Goal: Complete application form

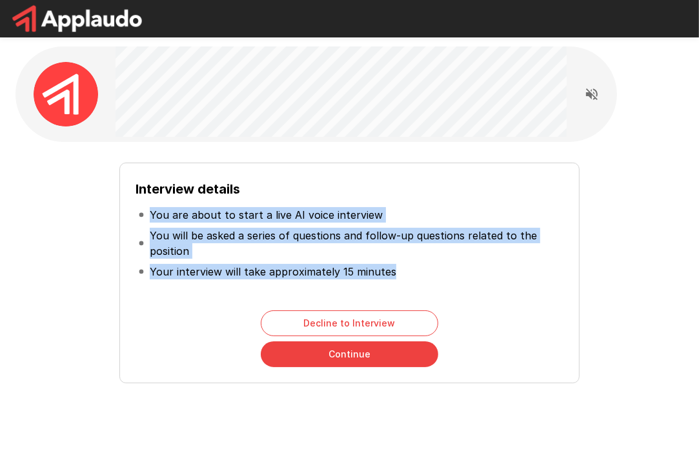
drag, startPoint x: 392, startPoint y: 274, endPoint x: 145, endPoint y: 217, distance: 254.3
click at [145, 217] on ul "You are about to start a live AI voice interview You will be asked a series of …" at bounding box center [349, 243] width 427 height 88
copy ul "You are about to start a live AI voice interview You will be asked a series of …"
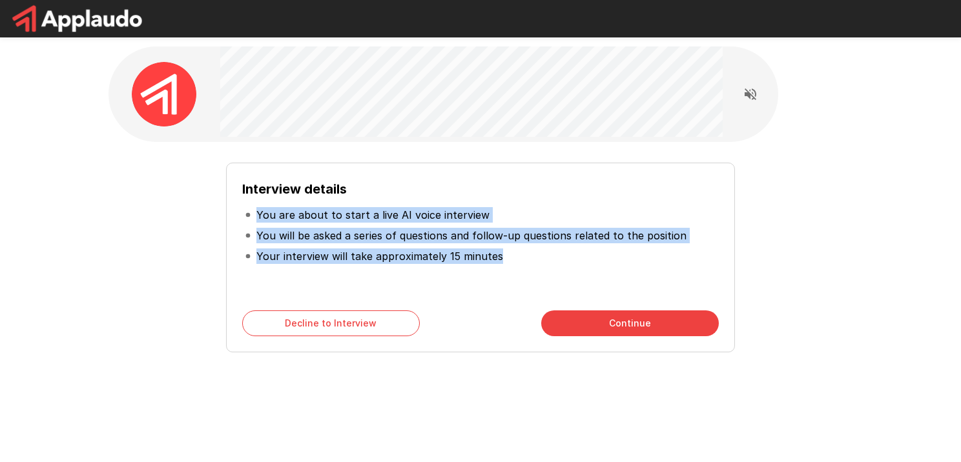
click at [516, 271] on div "Interview details You are about to start a live AI voice interview You will be …" at bounding box center [480, 237] width 476 height 116
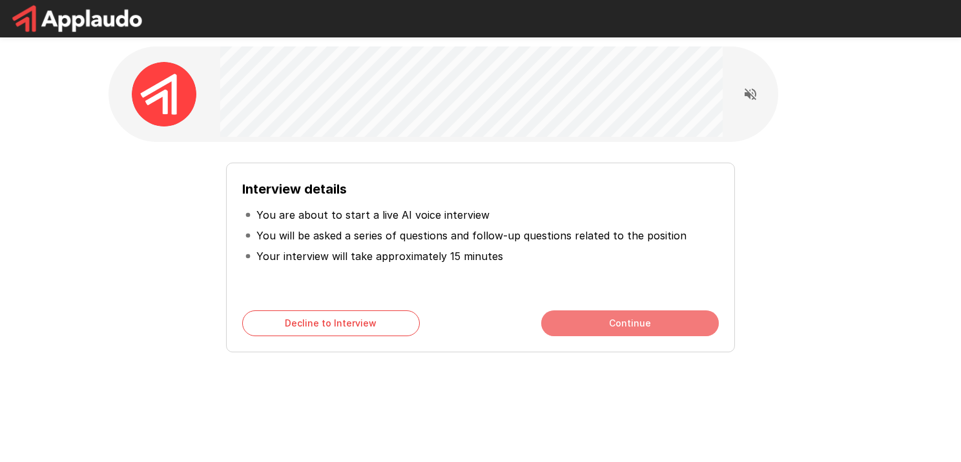
click at [643, 323] on button "Continue" at bounding box center [630, 323] width 178 height 26
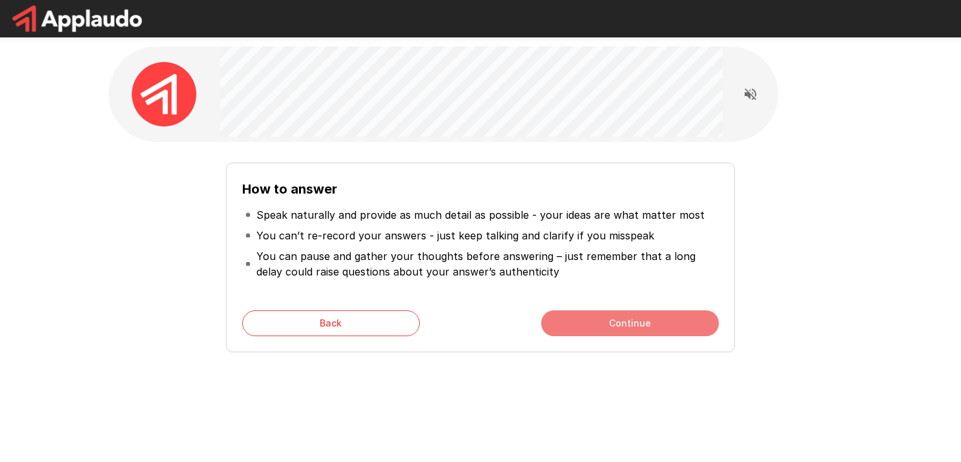
click at [643, 323] on button "Continue" at bounding box center [630, 323] width 178 height 26
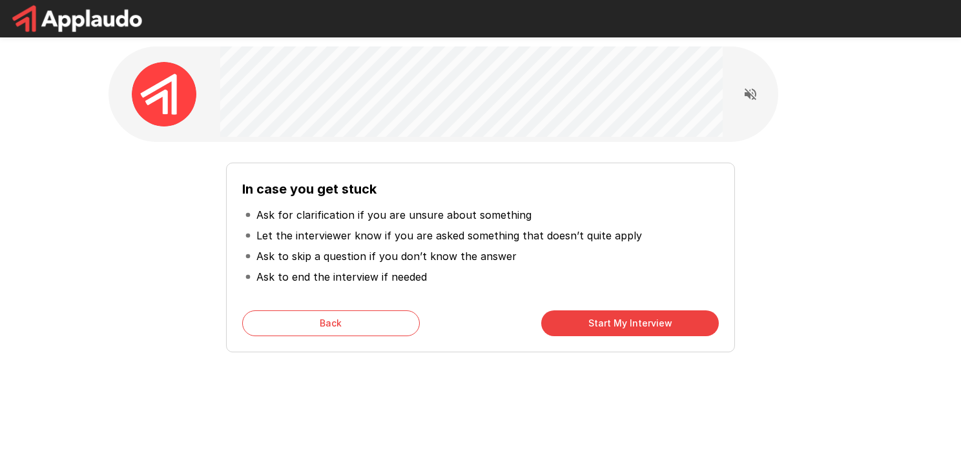
click at [624, 325] on button "Start My Interview" at bounding box center [630, 323] width 178 height 26
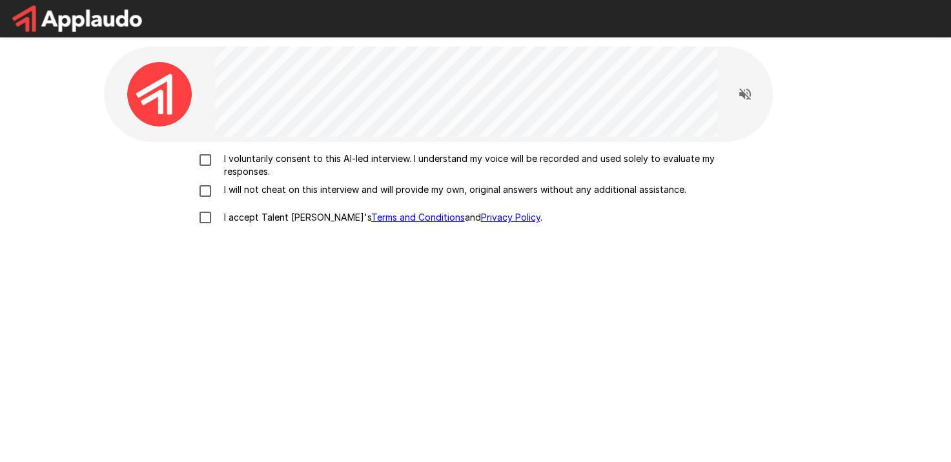
click at [258, 214] on p "I accept Talent Llama's Terms and Conditions and Privacy Policy ." at bounding box center [380, 217] width 323 height 13
click at [238, 188] on p "I will not cheat on this interview and will provide my own, original answers wi…" at bounding box center [452, 189] width 467 height 13
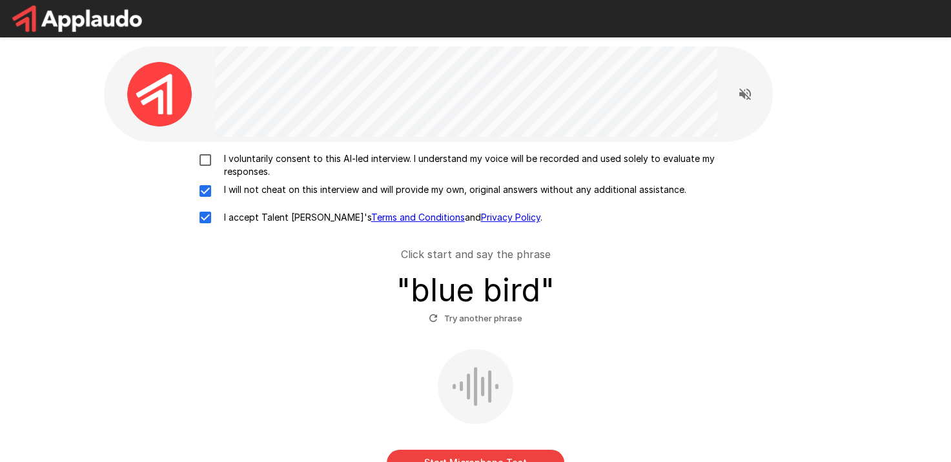
click at [238, 160] on p "I voluntarily consent to this AI-led interview. I understand my voice will be r…" at bounding box center [489, 165] width 541 height 26
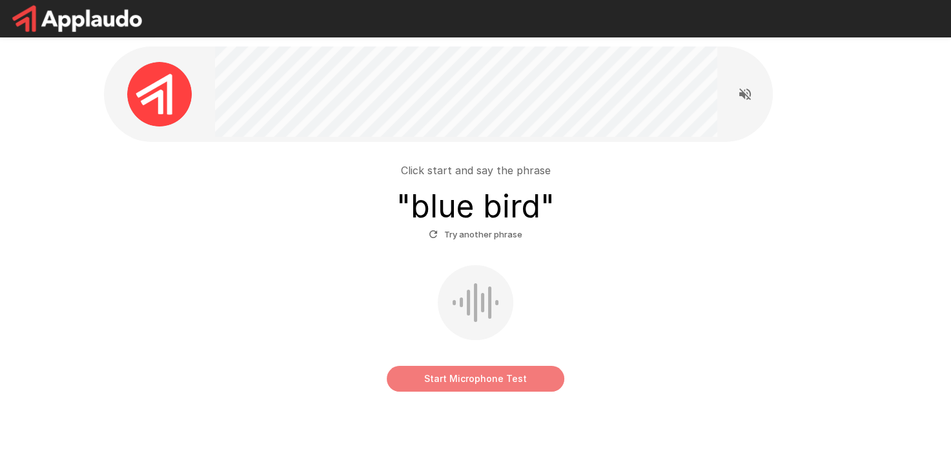
click at [466, 380] on button "Start Microphone Test" at bounding box center [476, 379] width 178 height 26
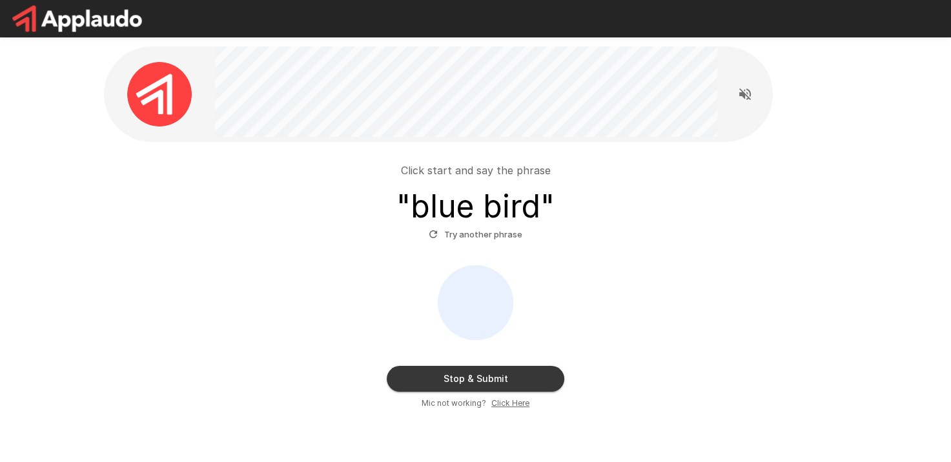
click at [445, 203] on h3 "" blue bird "" at bounding box center [475, 206] width 158 height 36
click at [483, 374] on button "Stop & Submit" at bounding box center [476, 379] width 178 height 26
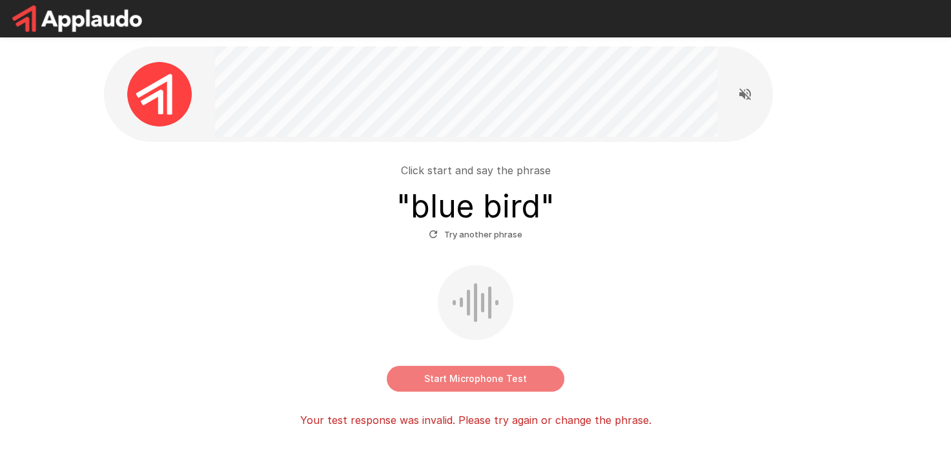
click at [529, 380] on button "Start Microphone Test" at bounding box center [476, 379] width 178 height 26
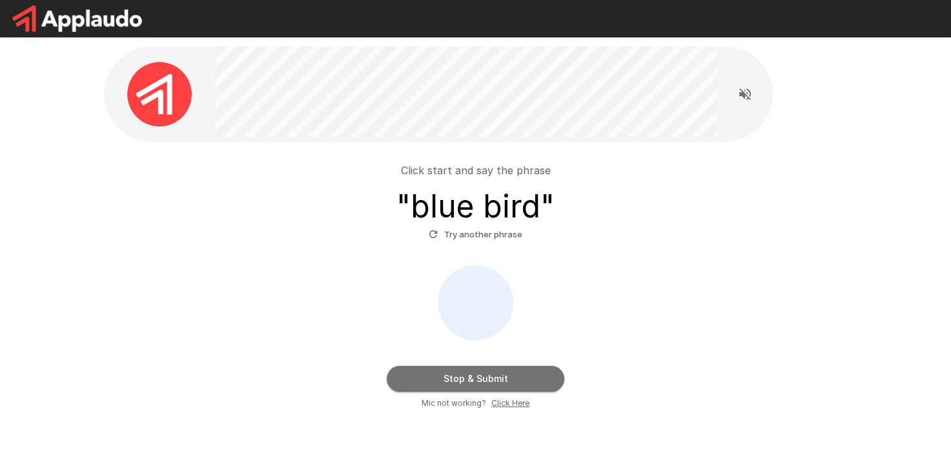
click at [514, 382] on button "Stop & Submit" at bounding box center [476, 379] width 178 height 26
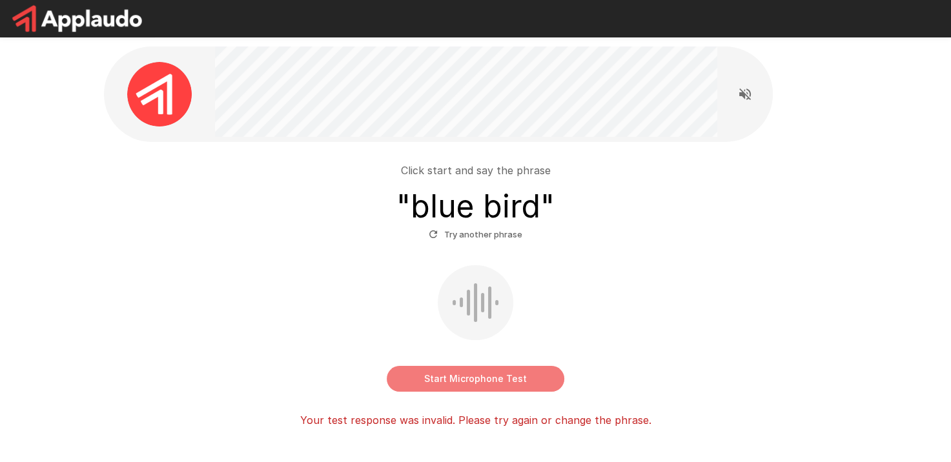
click at [514, 382] on button "Start Microphone Test" at bounding box center [476, 379] width 178 height 26
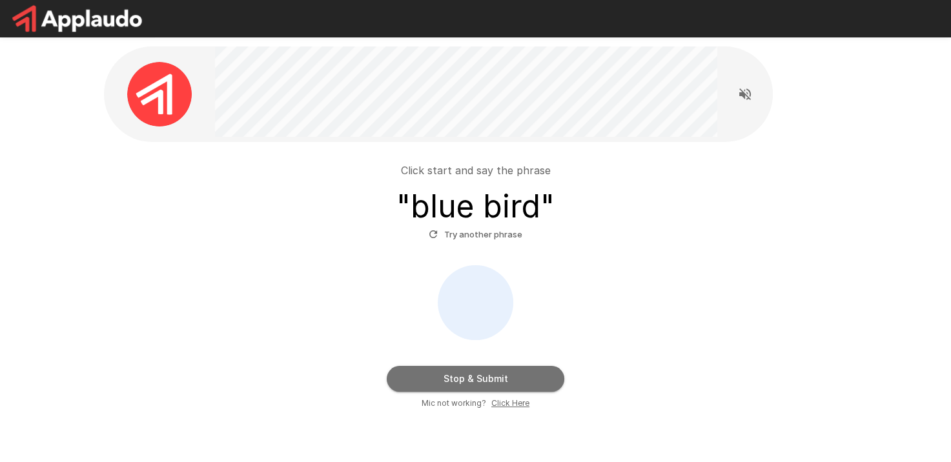
click at [480, 372] on button "Stop & Submit" at bounding box center [476, 379] width 178 height 26
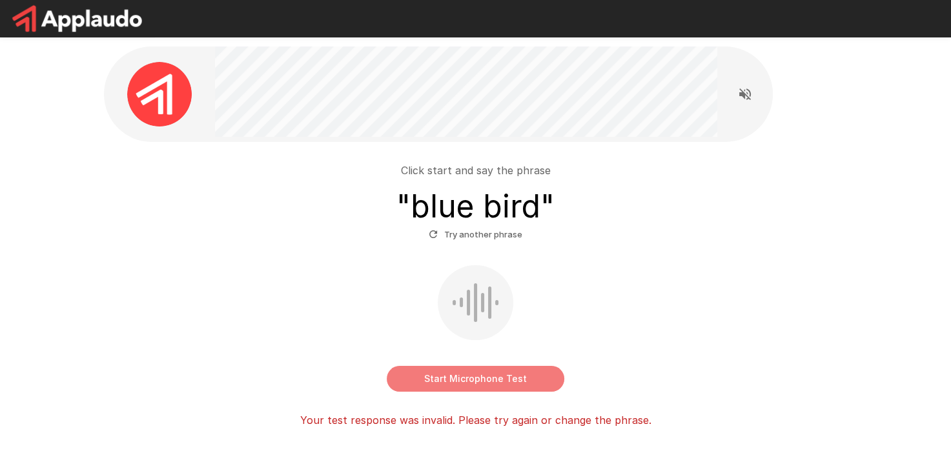
click at [423, 389] on button "Start Microphone Test" at bounding box center [476, 379] width 178 height 26
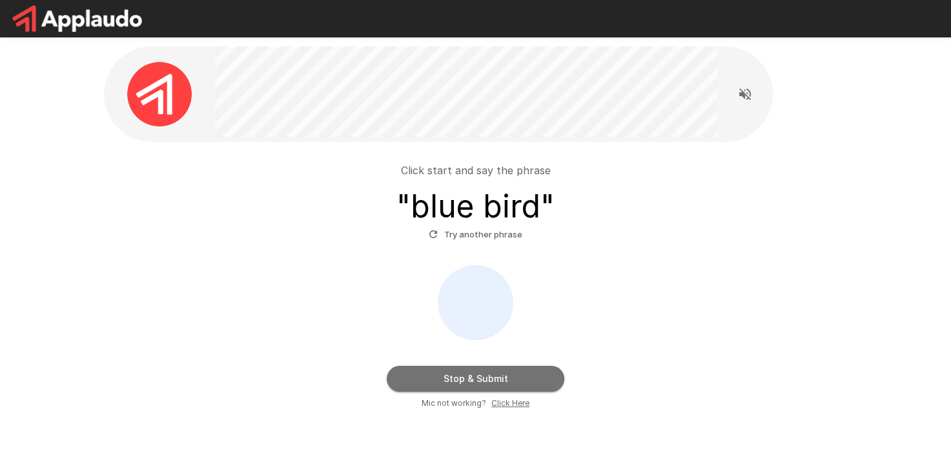
click at [436, 384] on button "Stop & Submit" at bounding box center [476, 379] width 178 height 26
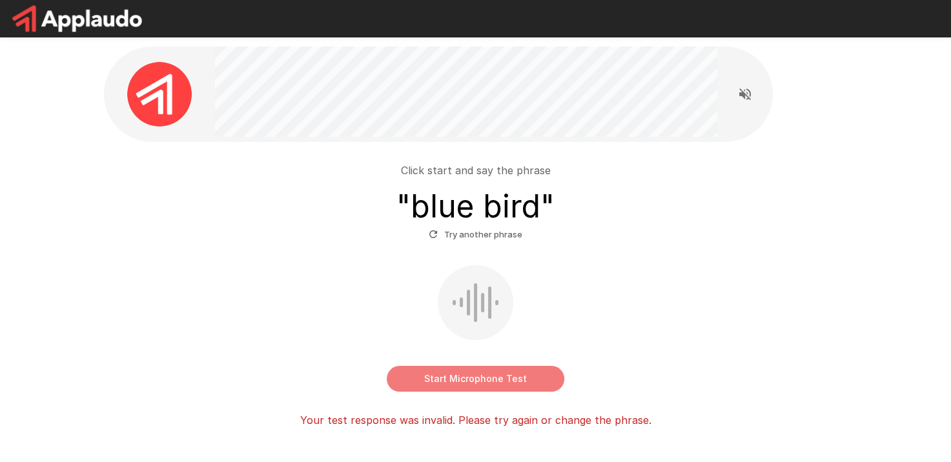
click at [436, 384] on button "Start Microphone Test" at bounding box center [476, 379] width 178 height 26
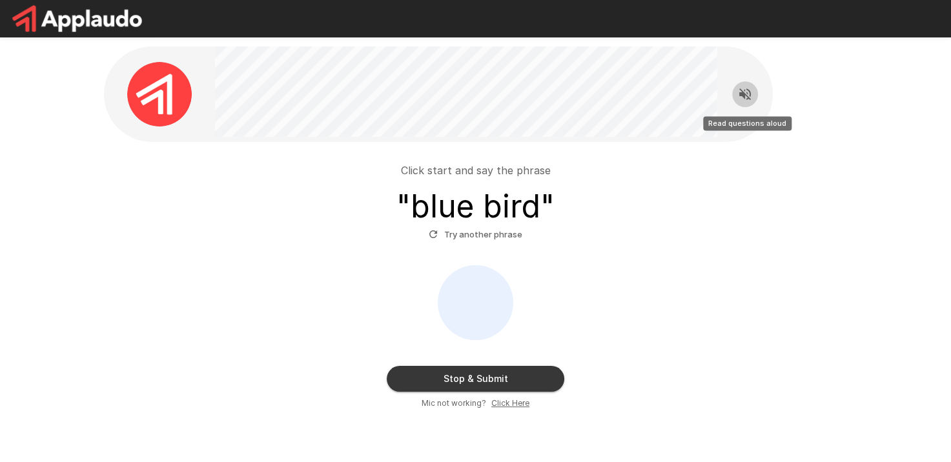
click at [708, 87] on icon "Read questions aloud" at bounding box center [744, 93] width 15 height 15
click at [708, 97] on icon "Stop reading questions aloud" at bounding box center [744, 93] width 15 height 15
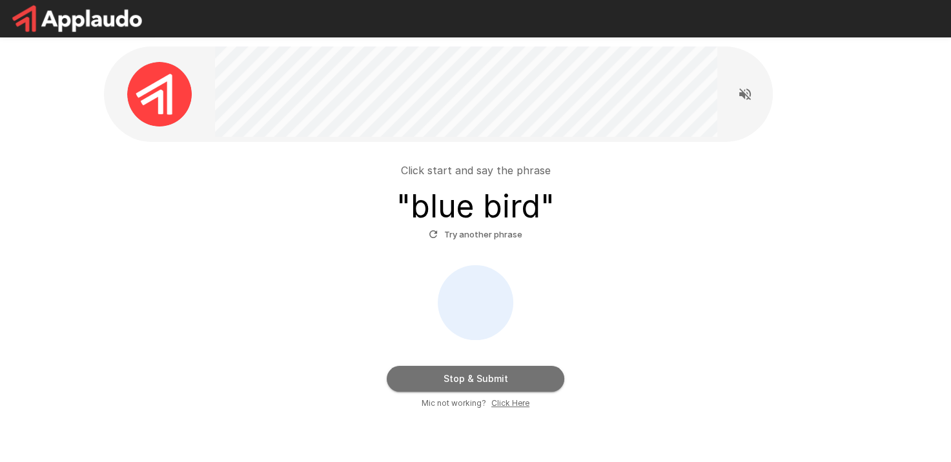
click at [498, 377] on button "Stop & Submit" at bounding box center [476, 379] width 178 height 26
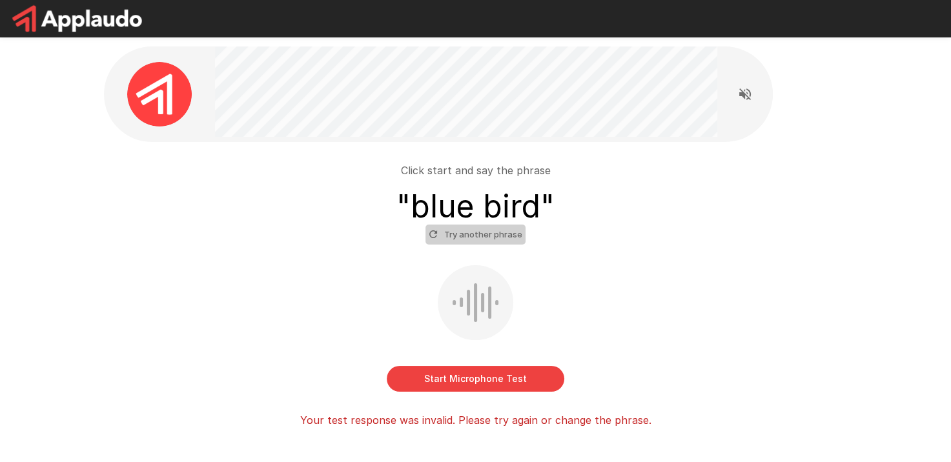
click at [496, 241] on button "Try another phrase" at bounding box center [475, 235] width 100 height 20
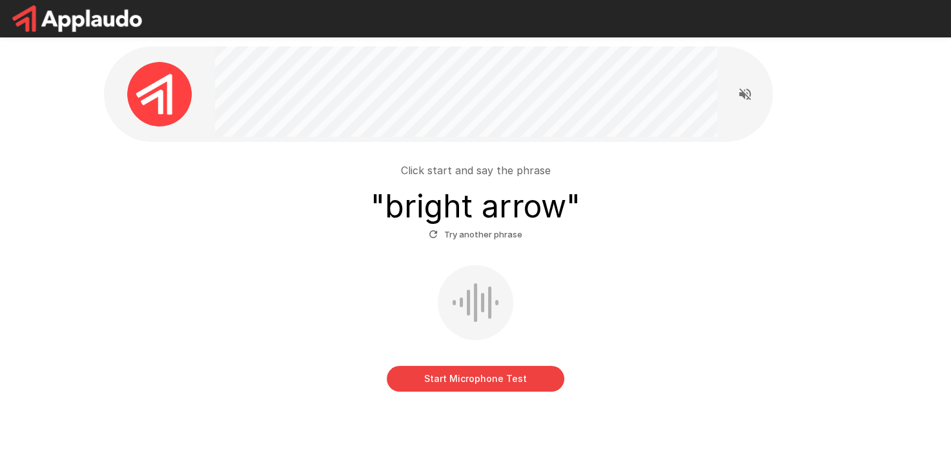
click at [477, 235] on button "Try another phrase" at bounding box center [475, 235] width 100 height 20
click at [518, 244] on button "Try another phrase" at bounding box center [475, 235] width 100 height 20
click at [513, 240] on button "Try another phrase" at bounding box center [475, 235] width 100 height 20
click at [408, 385] on button "Start Microphone Test" at bounding box center [476, 379] width 178 height 26
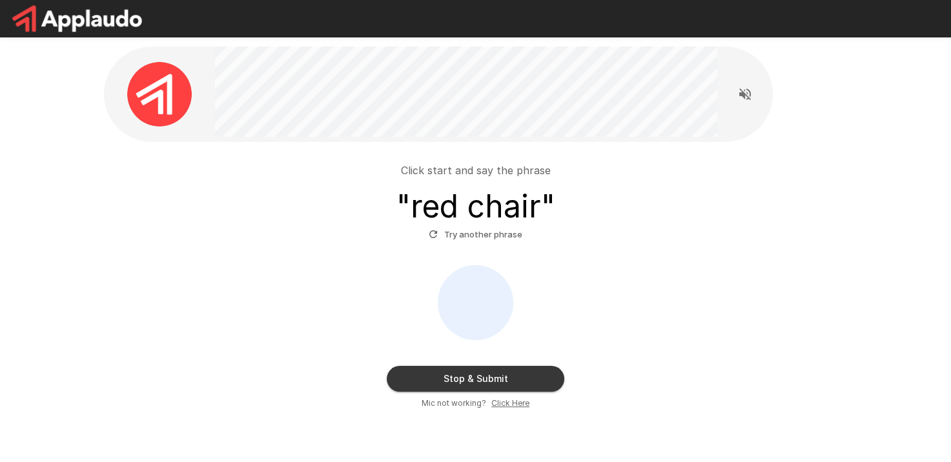
click at [418, 372] on button "Stop & Submit" at bounding box center [476, 379] width 178 height 26
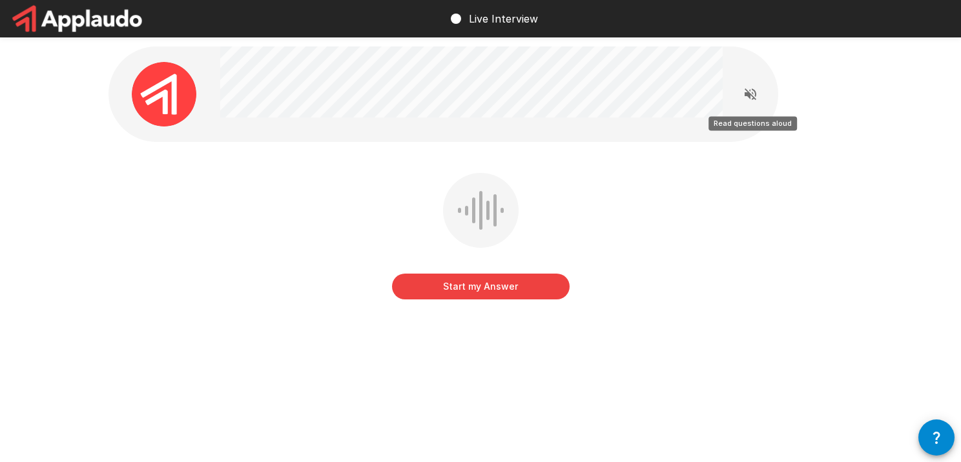
click at [708, 96] on icon "Read questions aloud" at bounding box center [749, 93] width 15 height 15
click at [708, 98] on icon "Stop reading questions aloud" at bounding box center [749, 93] width 15 height 15
click at [708, 98] on icon "Read questions aloud" at bounding box center [749, 93] width 15 height 15
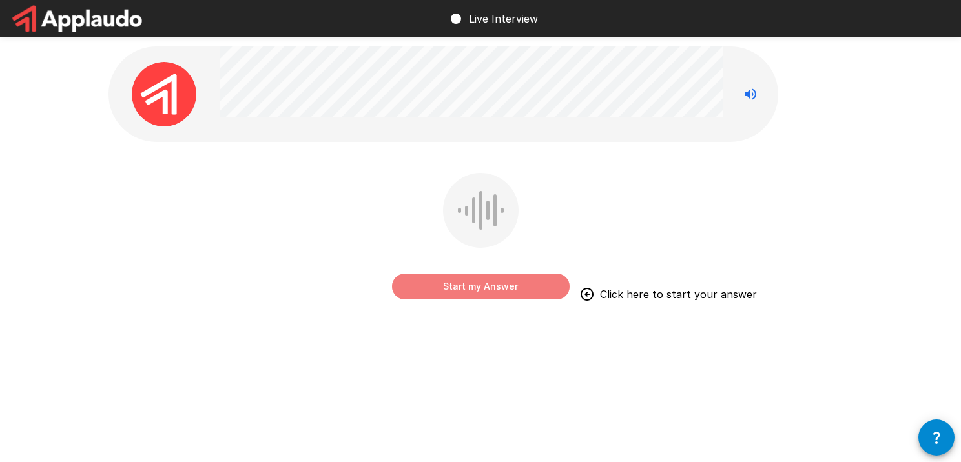
click at [462, 294] on button "Start my Answer" at bounding box center [481, 287] width 178 height 26
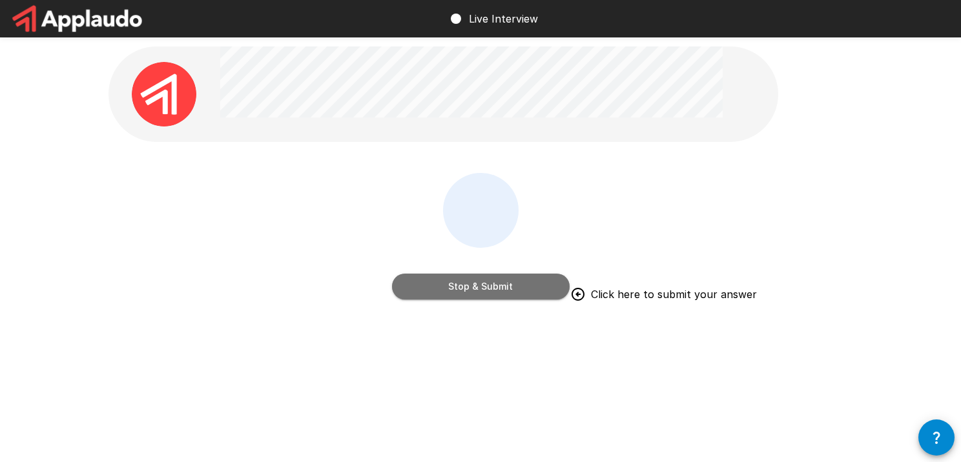
click at [489, 287] on button "Stop & Submit" at bounding box center [481, 287] width 178 height 26
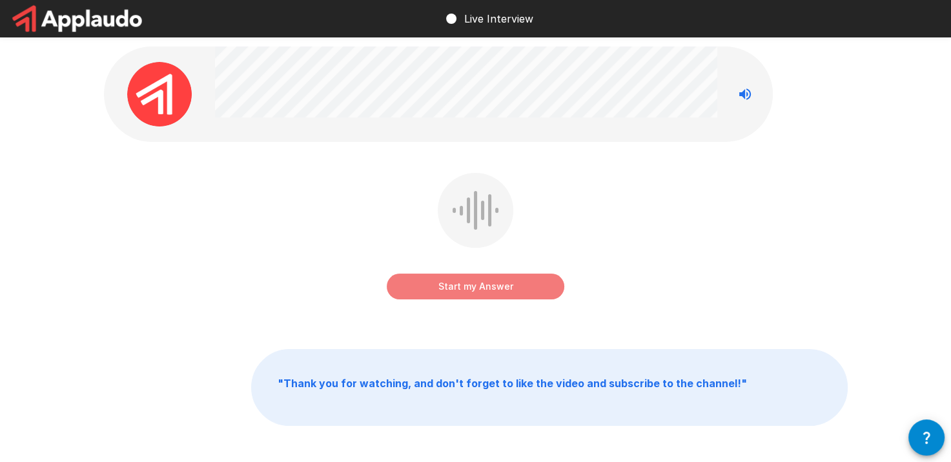
click at [495, 289] on button "Start my Answer" at bounding box center [476, 287] width 178 height 26
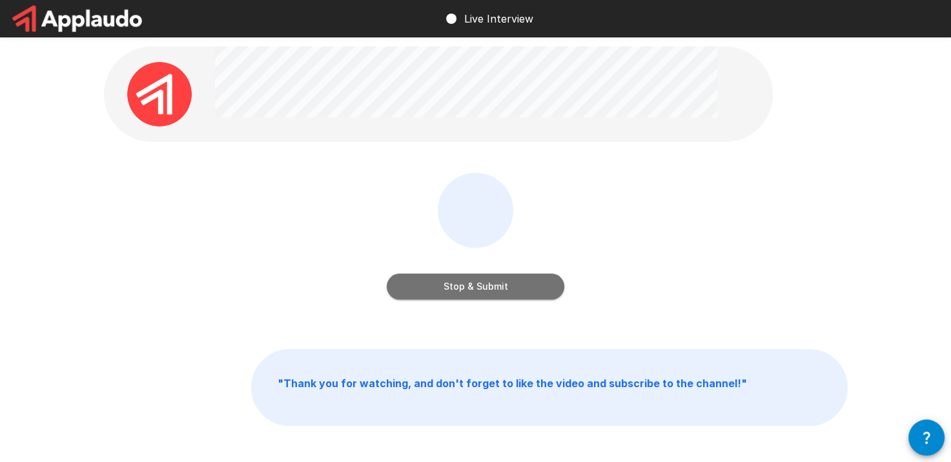
click at [486, 292] on button "Stop & Submit" at bounding box center [476, 287] width 178 height 26
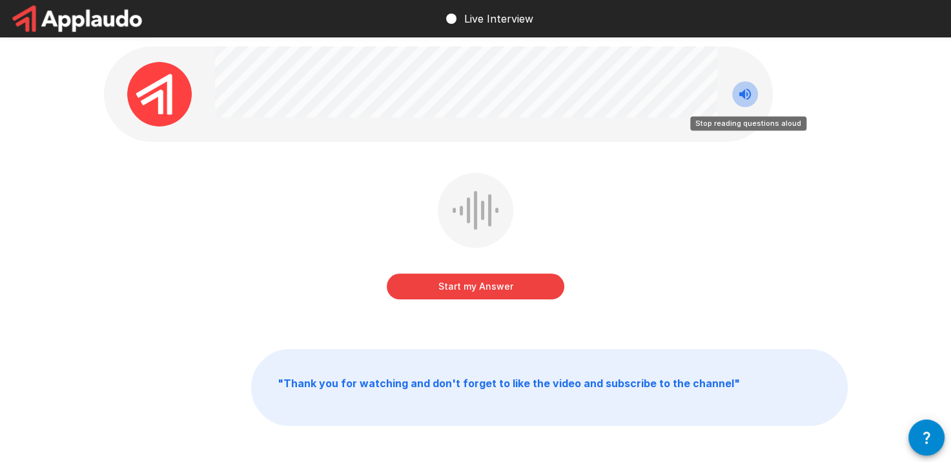
click at [708, 103] on button "Stop reading questions aloud" at bounding box center [745, 94] width 26 height 26
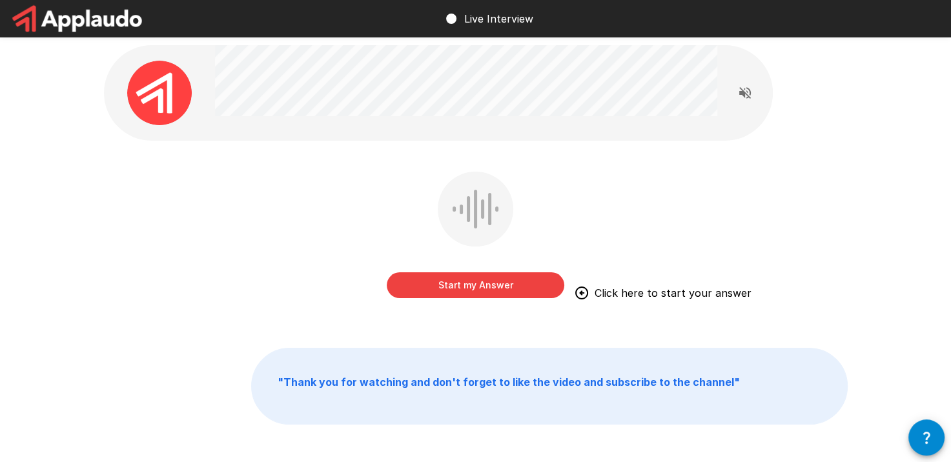
scroll to position [21, 0]
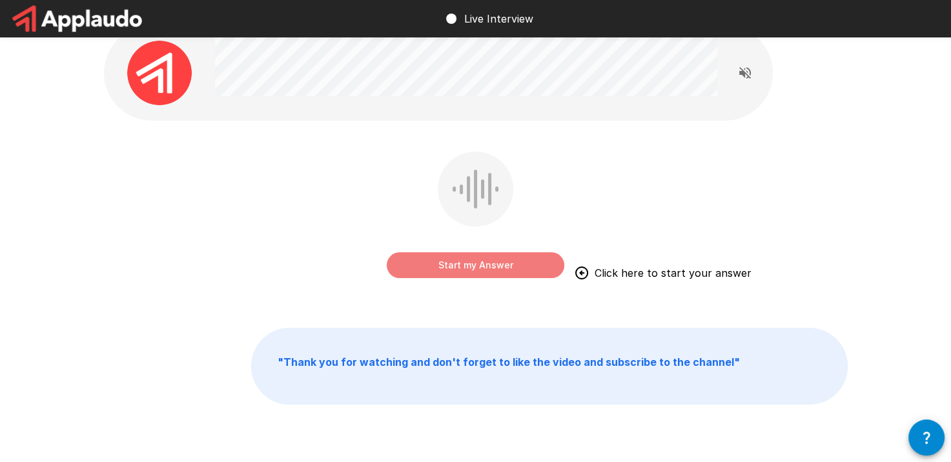
click at [402, 263] on button "Start my Answer" at bounding box center [476, 265] width 178 height 26
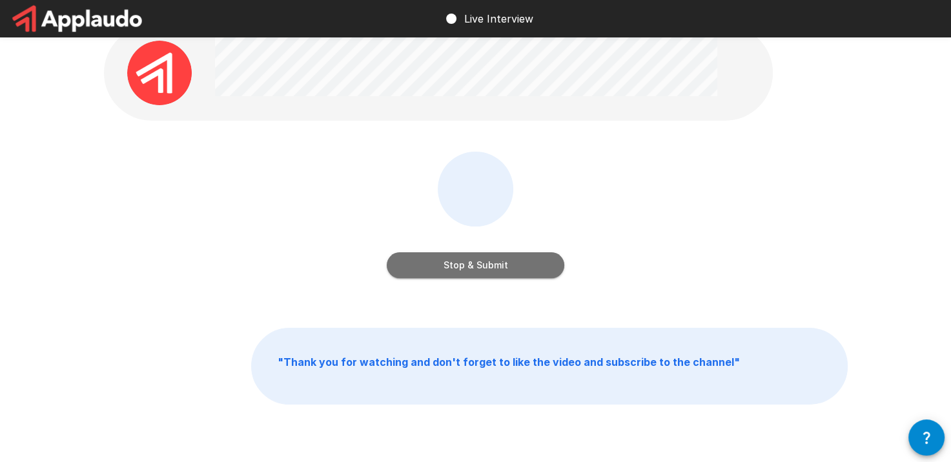
click at [415, 261] on button "Stop & Submit" at bounding box center [476, 265] width 178 height 26
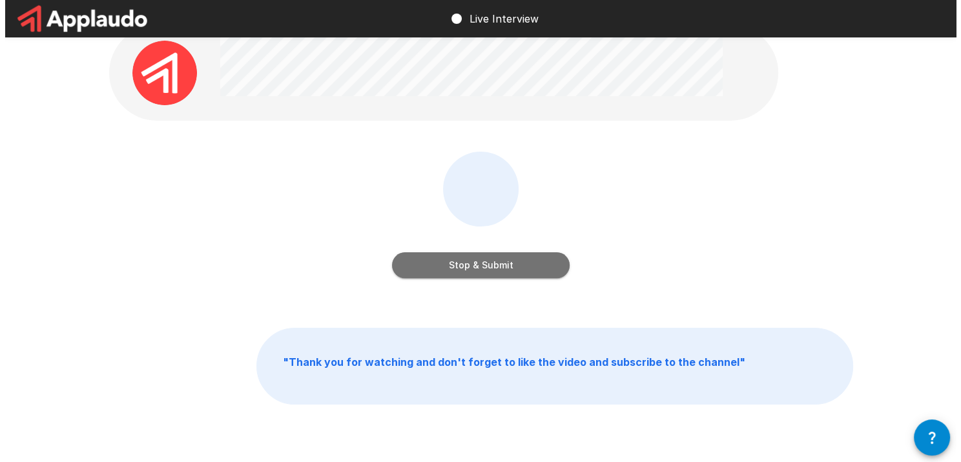
scroll to position [0, 0]
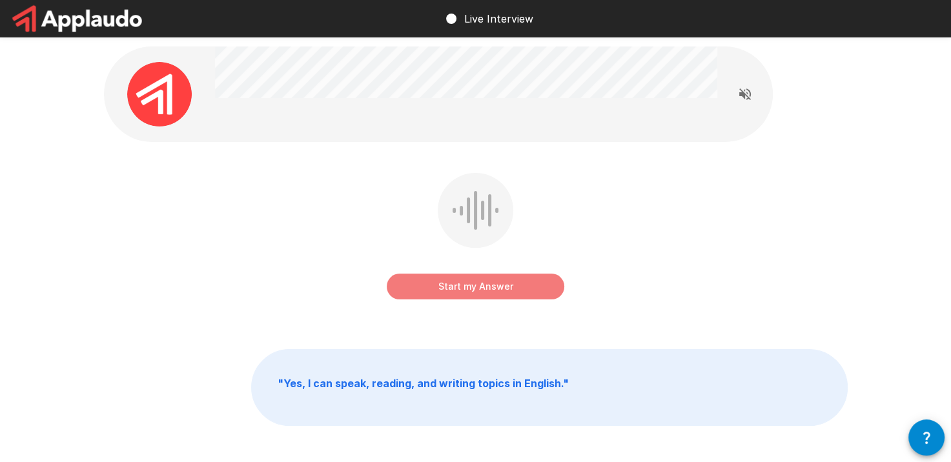
click at [410, 298] on button "Start my Answer" at bounding box center [476, 287] width 178 height 26
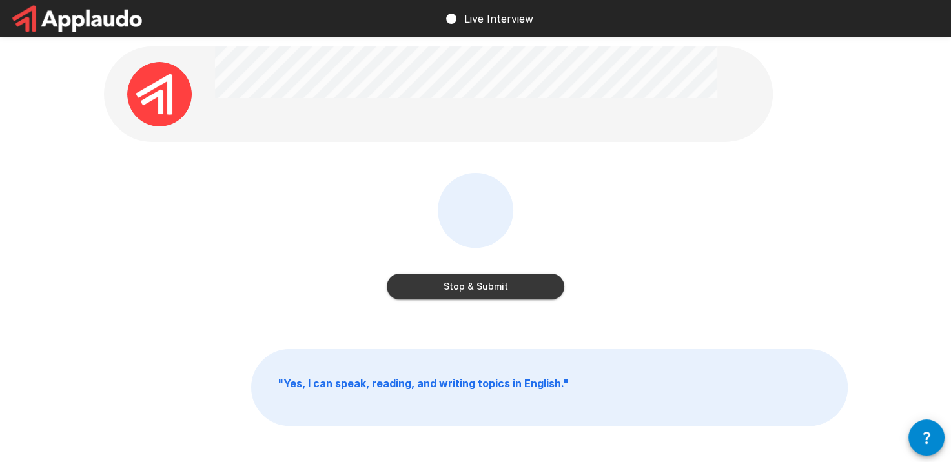
click at [451, 281] on button "Stop & Submit" at bounding box center [476, 287] width 178 height 26
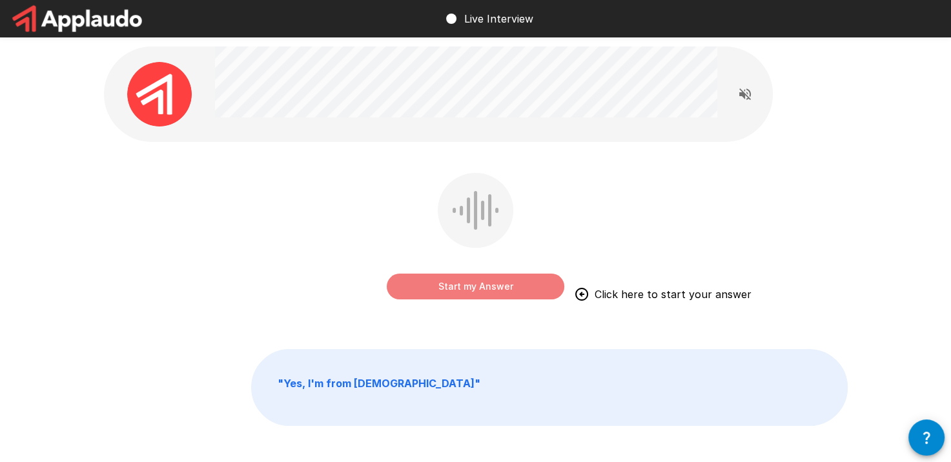
click at [478, 285] on button "Start my Answer" at bounding box center [476, 287] width 178 height 26
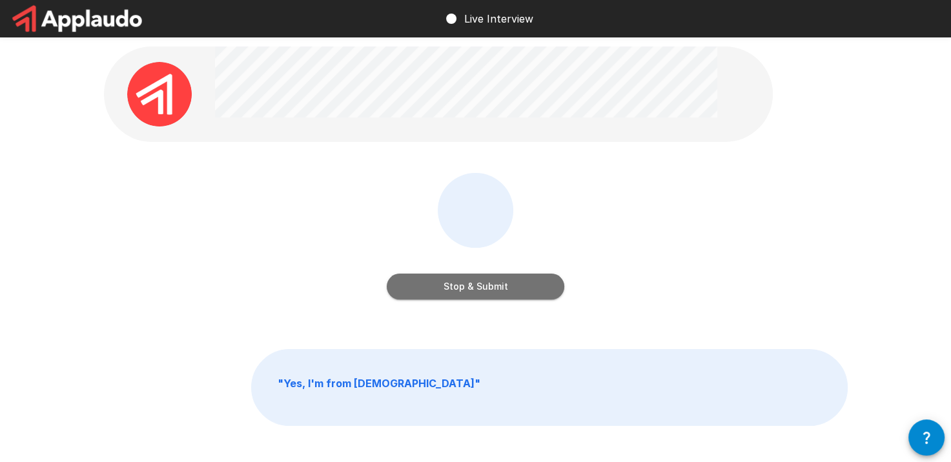
click at [462, 289] on button "Stop & Submit" at bounding box center [476, 287] width 178 height 26
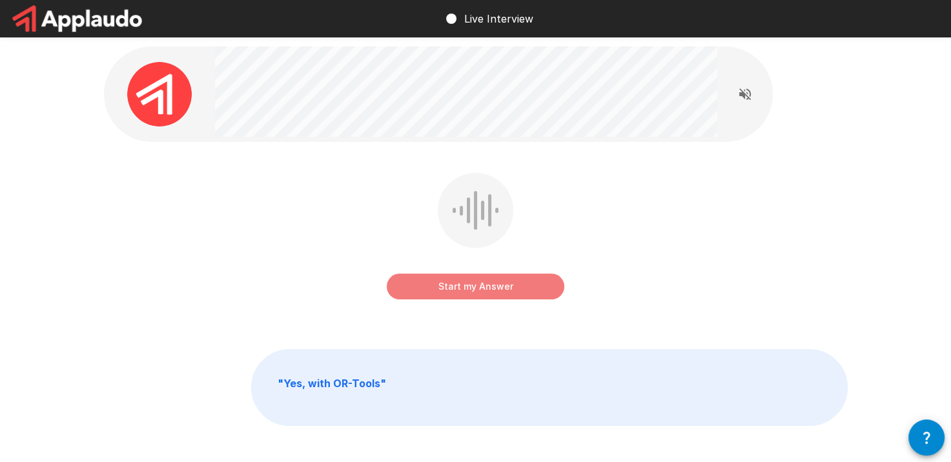
click at [413, 283] on button "Start my Answer" at bounding box center [476, 287] width 178 height 26
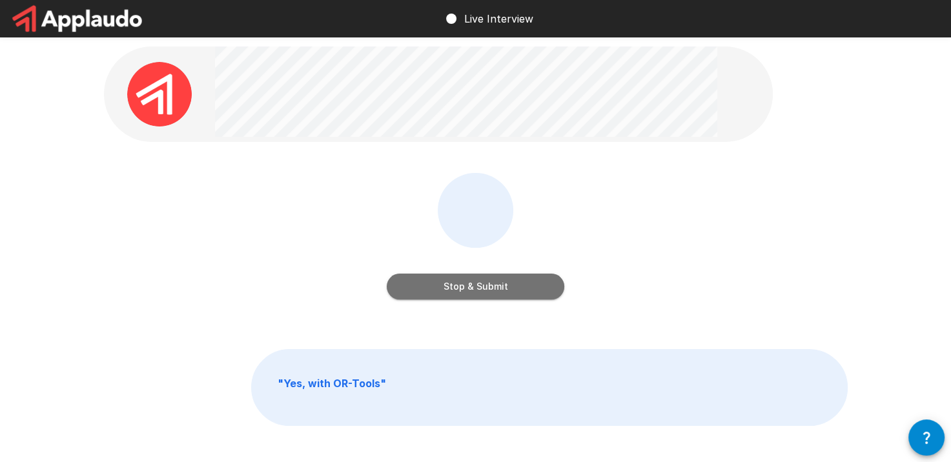
click at [478, 292] on button "Stop & Submit" at bounding box center [476, 287] width 178 height 26
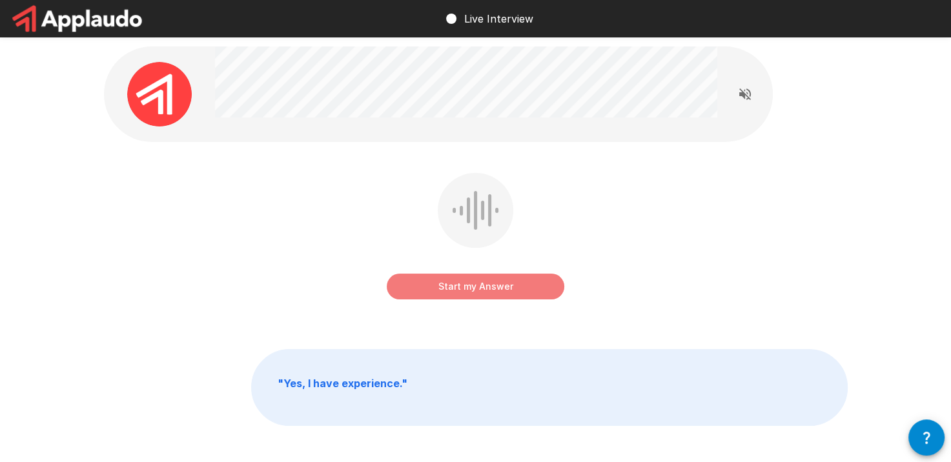
click at [411, 283] on button "Start my Answer" at bounding box center [476, 287] width 178 height 26
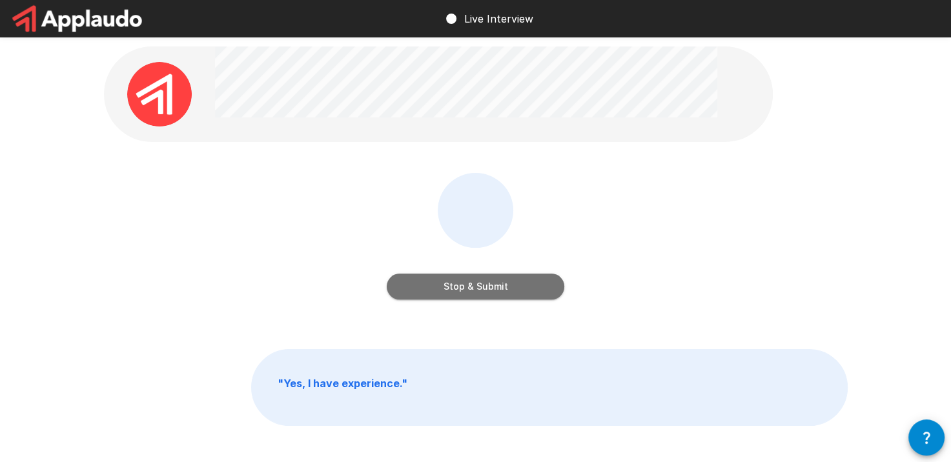
click at [480, 297] on button "Stop & Submit" at bounding box center [476, 287] width 178 height 26
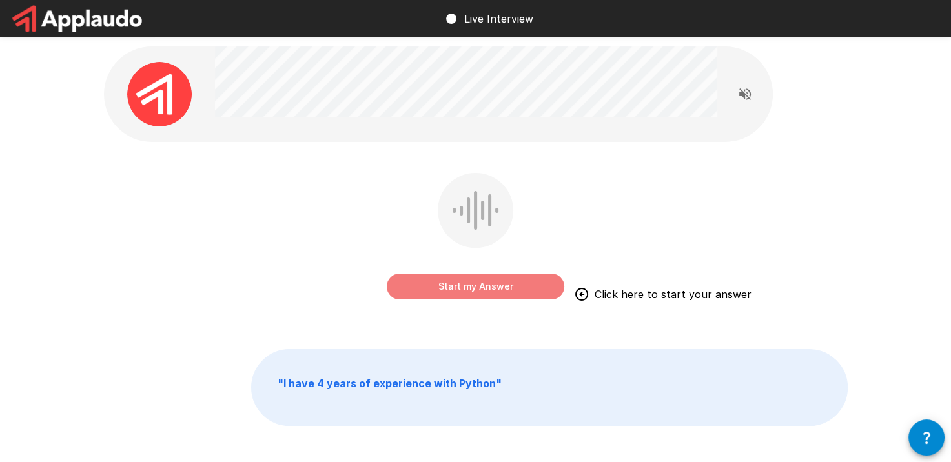
click at [493, 279] on button "Start my Answer" at bounding box center [476, 287] width 178 height 26
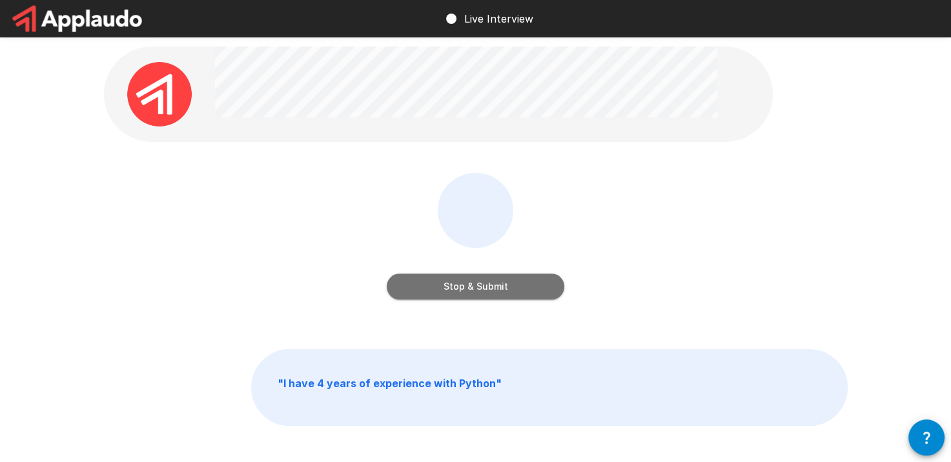
click at [462, 294] on button "Stop & Submit" at bounding box center [476, 287] width 178 height 26
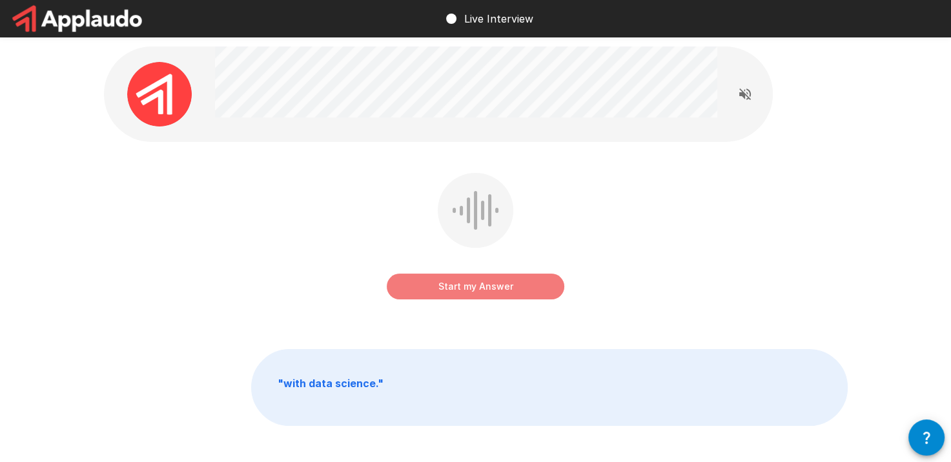
click at [463, 289] on button "Start my Answer" at bounding box center [476, 287] width 178 height 26
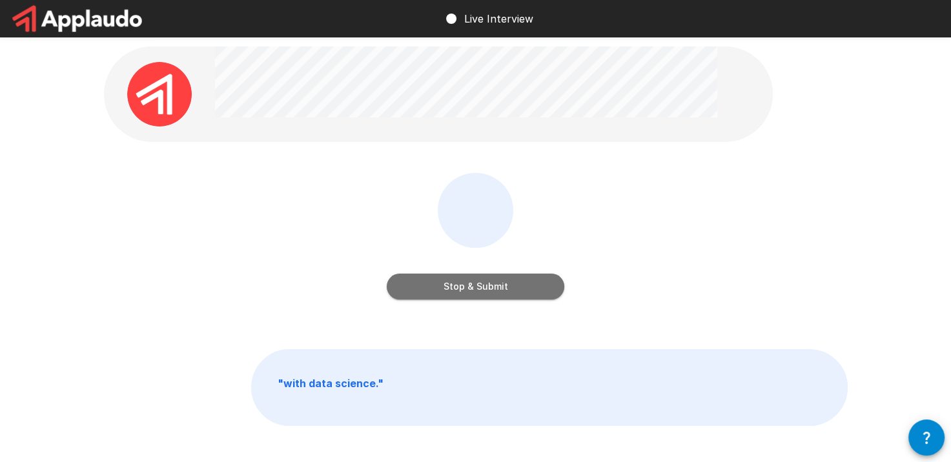
click at [464, 277] on button "Stop & Submit" at bounding box center [476, 287] width 178 height 26
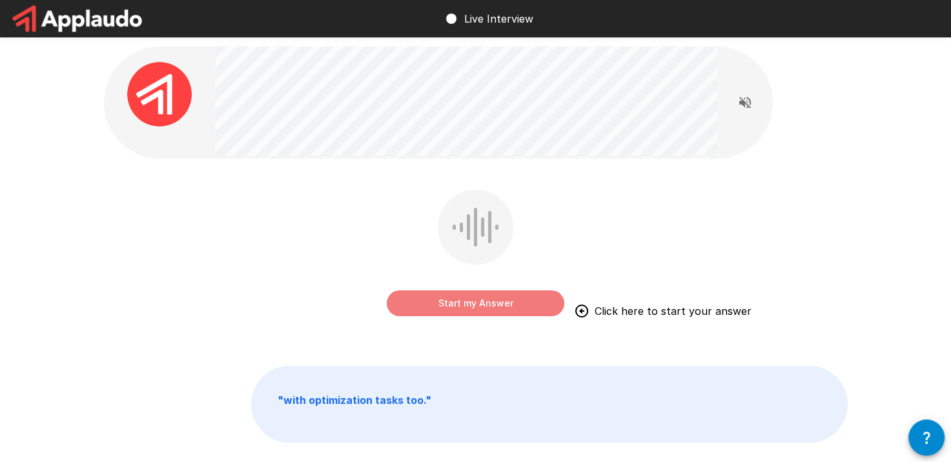
click at [431, 308] on button "Start my Answer" at bounding box center [476, 303] width 178 height 26
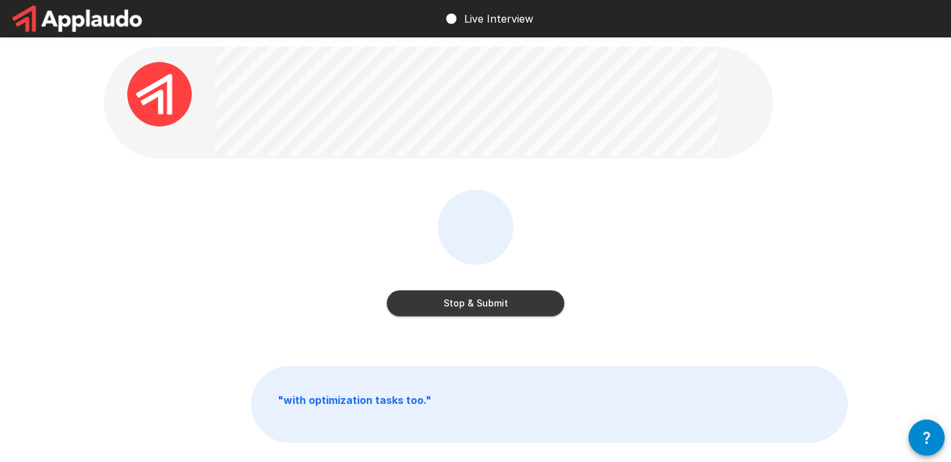
click at [476, 312] on div "Stop & Submit" at bounding box center [476, 256] width 178 height 132
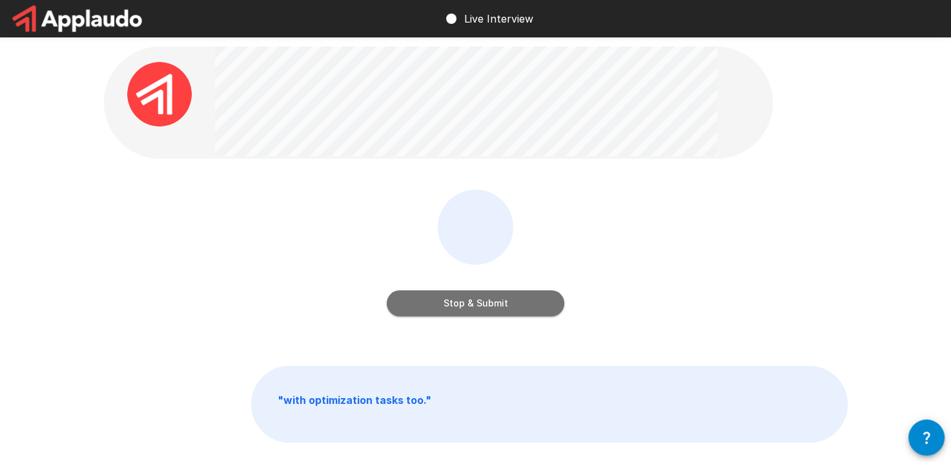
click at [476, 312] on button "Stop & Submit" at bounding box center [476, 303] width 178 height 26
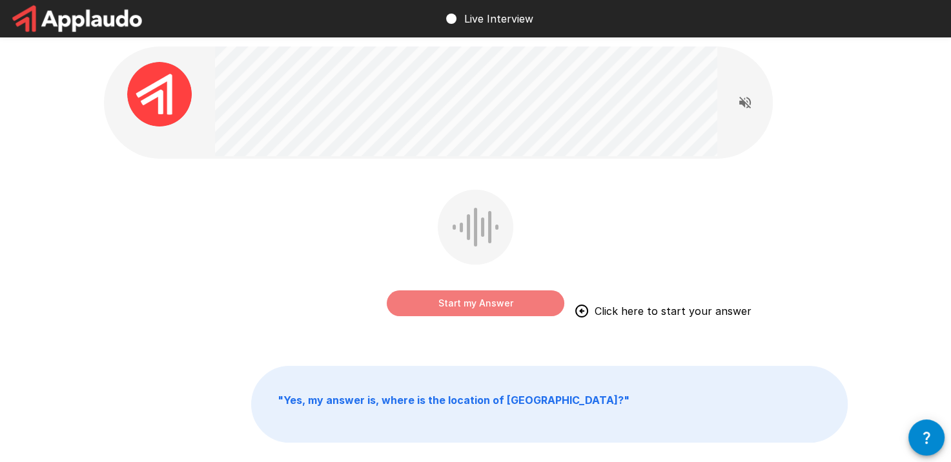
click at [457, 309] on button "Start my Answer" at bounding box center [476, 303] width 178 height 26
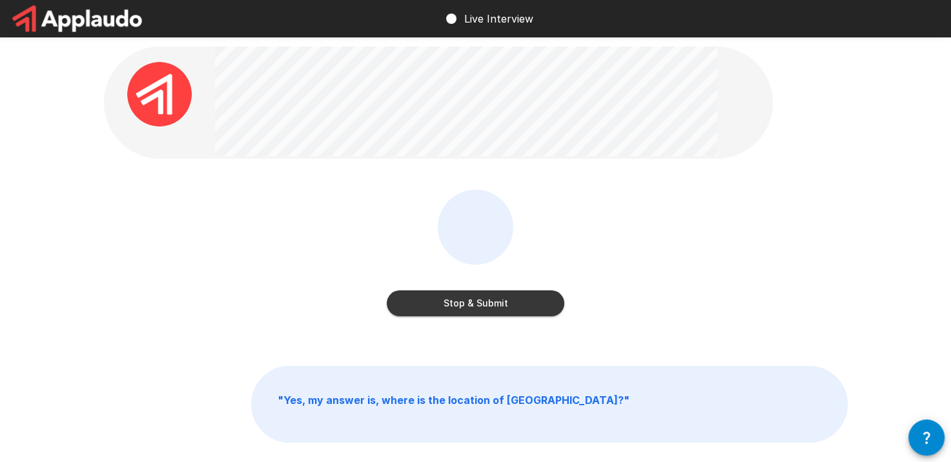
click at [432, 298] on button "Stop & Submit" at bounding box center [476, 303] width 178 height 26
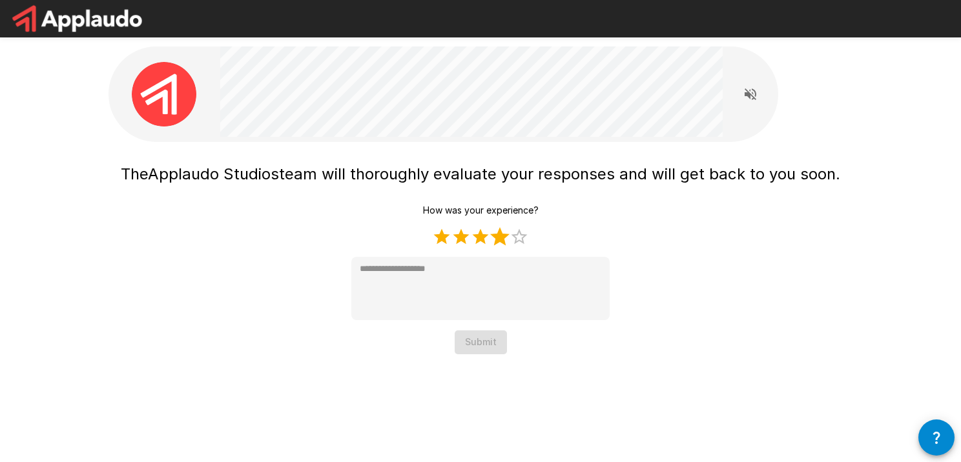
click at [495, 238] on label "4 Stars" at bounding box center [499, 236] width 19 height 19
type textarea "*"
click at [483, 331] on button "Submit" at bounding box center [480, 343] width 52 height 24
